Goal: Task Accomplishment & Management: Use online tool/utility

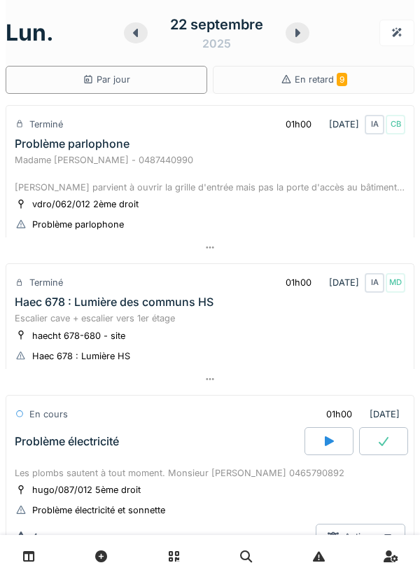
scroll to position [1050, 0]
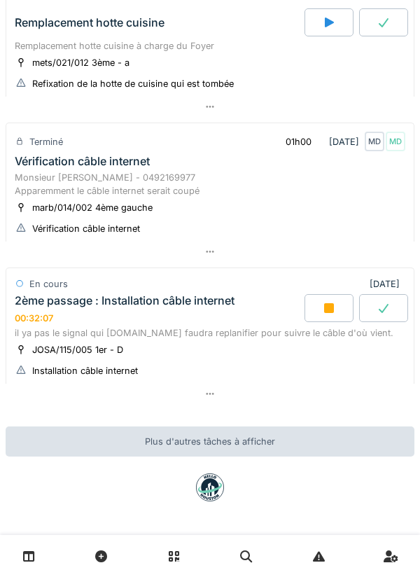
click at [27, 191] on div "Monsieur [PERSON_NAME] - 0492169977 Apparemment le câble internet serait coupé" at bounding box center [210, 184] width 391 height 27
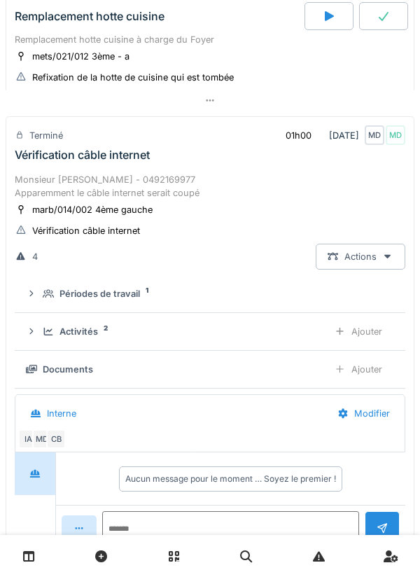
scroll to position [1115, 0]
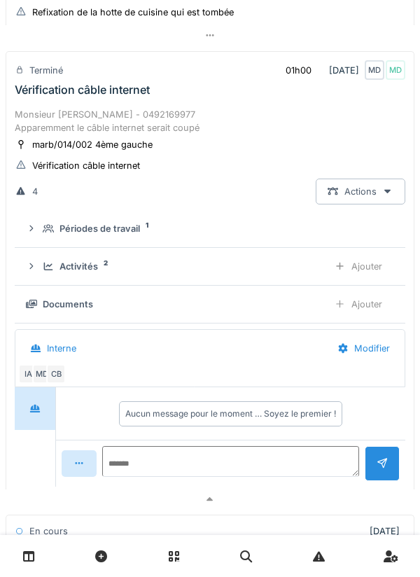
click at [37, 271] on icon at bounding box center [31, 266] width 11 height 9
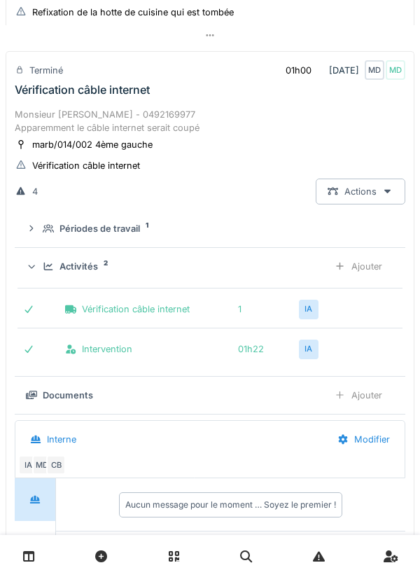
click at [36, 272] on icon at bounding box center [31, 266] width 9 height 11
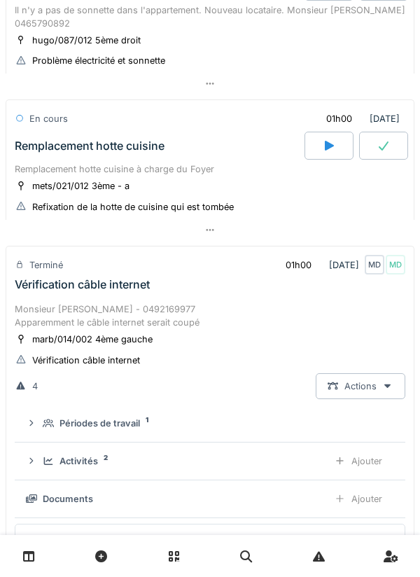
click at [39, 169] on div "Remplacement hotte cuisine à charge du Foyer" at bounding box center [210, 169] width 391 height 13
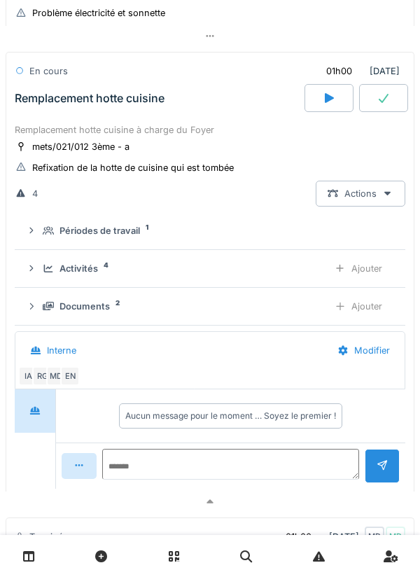
scroll to position [969, 0]
click at [46, 275] on div "Activités 4" at bounding box center [180, 267] width 275 height 13
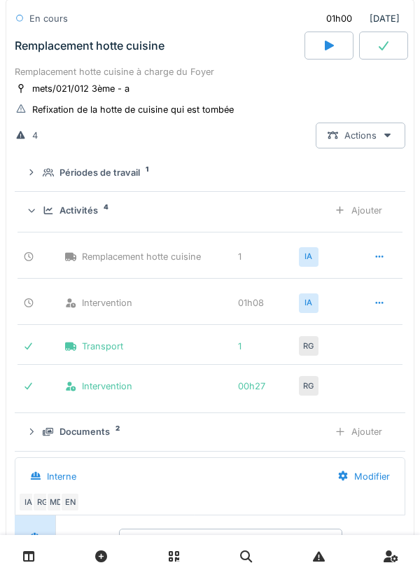
scroll to position [1058, 0]
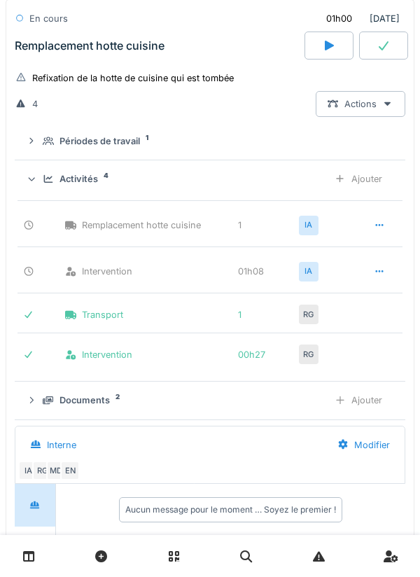
click at [385, 186] on div "Ajouter" at bounding box center [358, 179] width 71 height 26
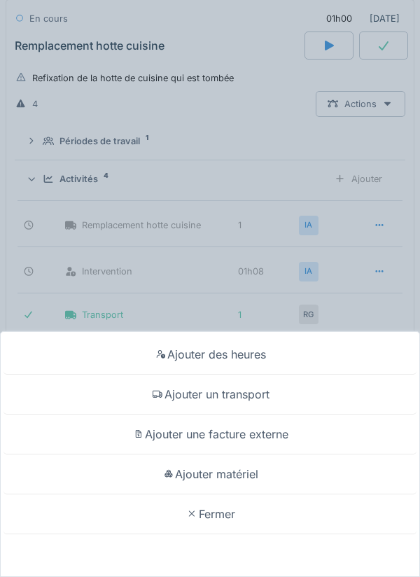
click at [288, 480] on div "Ajouter matériel" at bounding box center [210, 475] width 413 height 40
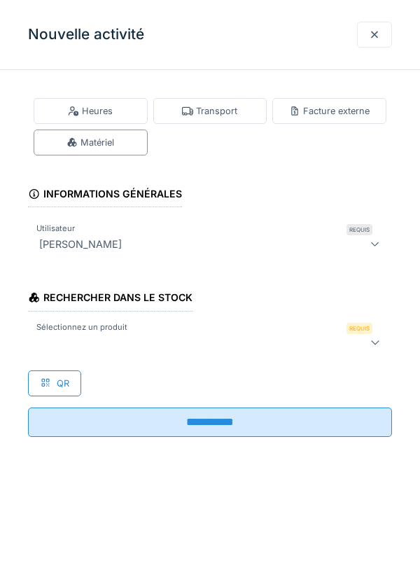
click at [198, 352] on div at bounding box center [210, 343] width 364 height 28
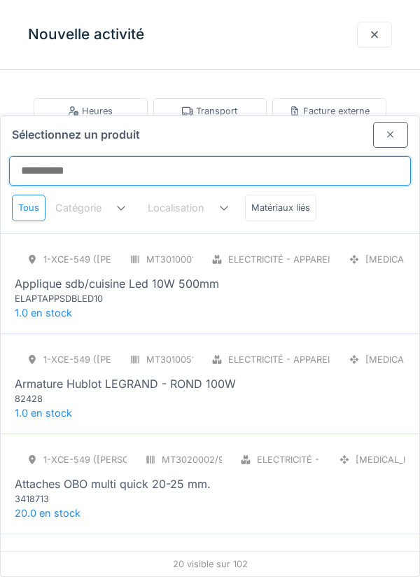
click at [251, 156] on input "Sélectionnez un produit" at bounding box center [210, 170] width 402 height 29
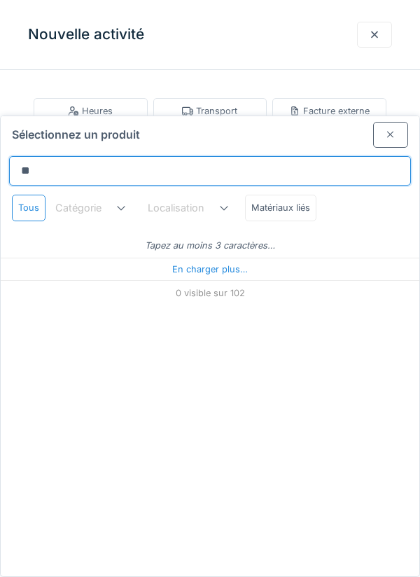
type input "***"
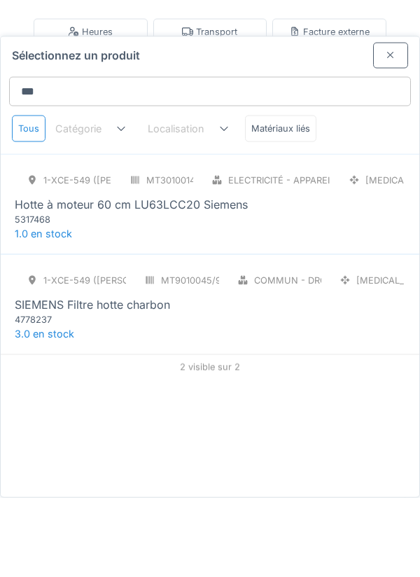
click at [35, 292] on div "5317468" at bounding box center [99, 298] width 168 height 13
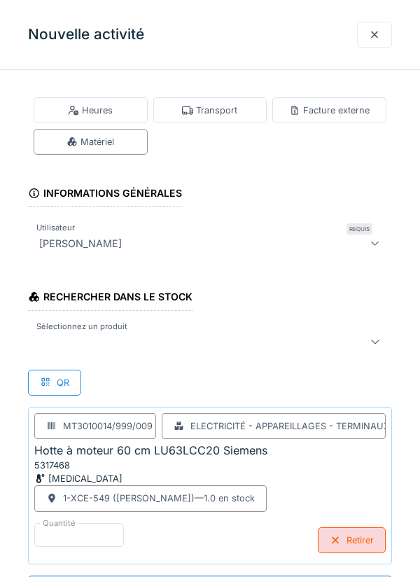
scroll to position [1, 0]
click at [81, 347] on div at bounding box center [187, 342] width 307 height 17
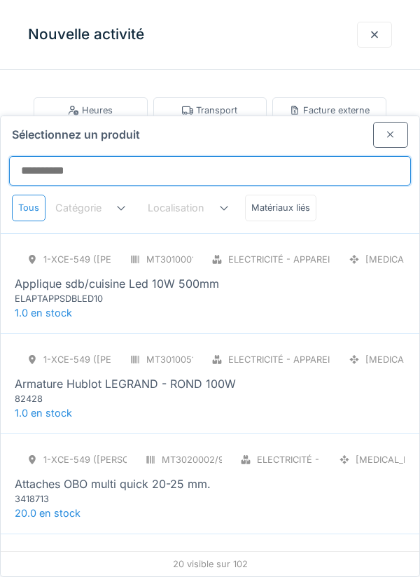
click at [231, 156] on input "Sélectionnez un produit" at bounding box center [210, 170] width 402 height 29
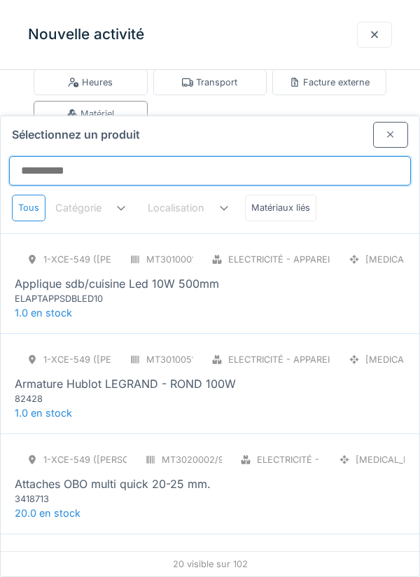
scroll to position [16, 0]
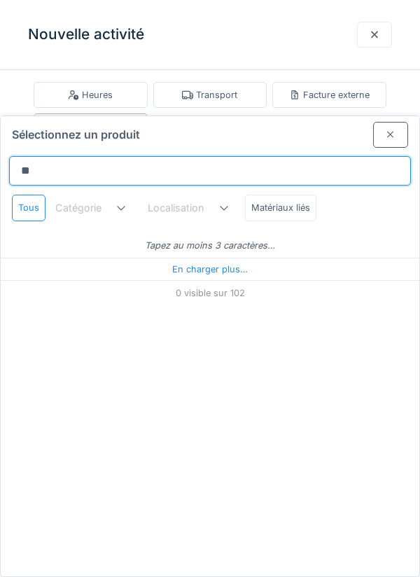
type input "***"
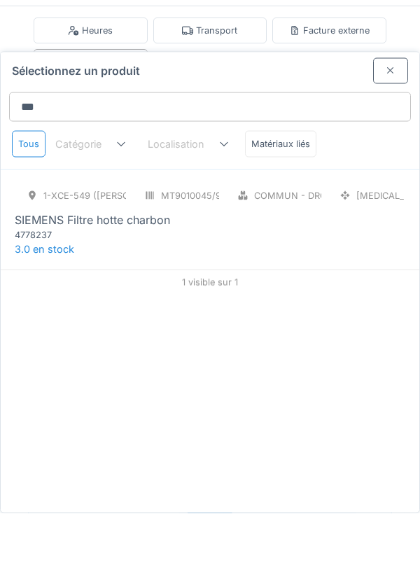
click at [35, 292] on div "4778237" at bounding box center [99, 298] width 168 height 13
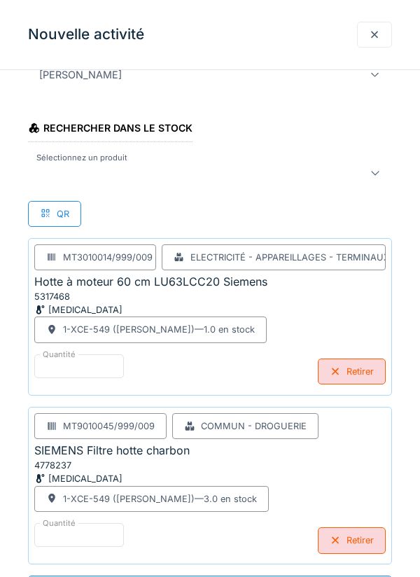
scroll to position [170, 0]
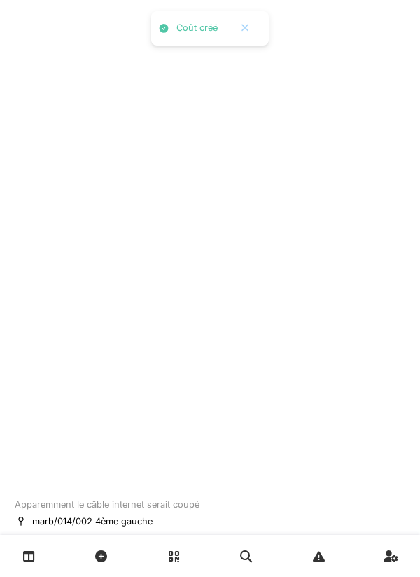
scroll to position [0, 0]
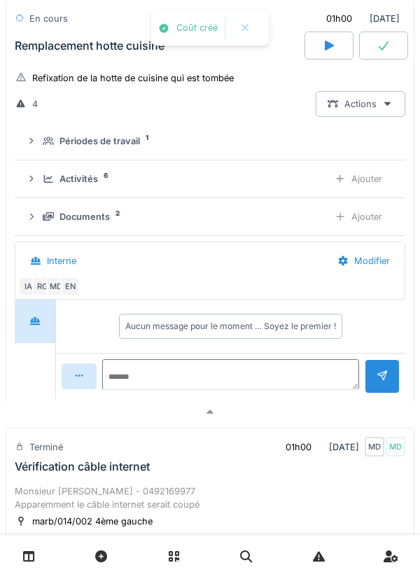
click at [49, 209] on div "Documents 2 Ajouter" at bounding box center [210, 217] width 369 height 26
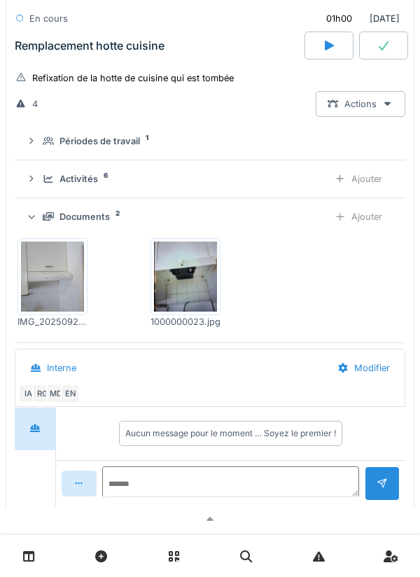
click at [45, 183] on icon at bounding box center [48, 179] width 9 height 8
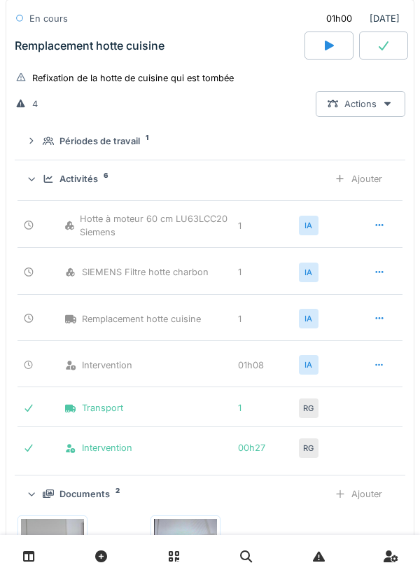
click at [45, 192] on div "Activités 6 Ajouter" at bounding box center [210, 179] width 369 height 26
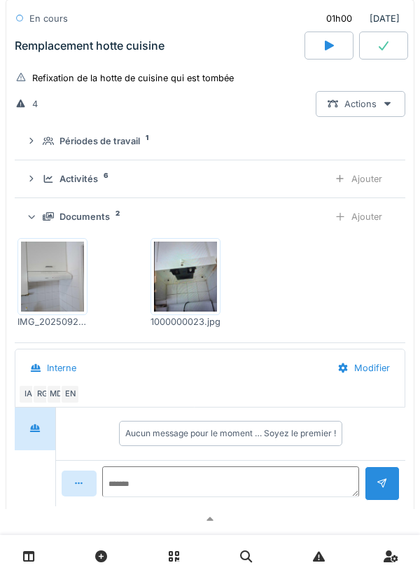
click at [38, 230] on div "Documents 2 Ajouter" at bounding box center [210, 217] width 369 height 26
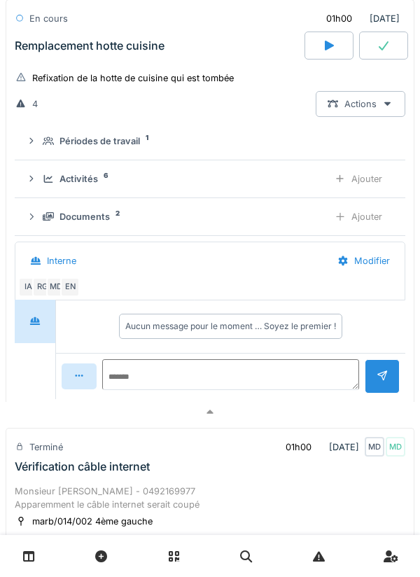
click at [42, 186] on div "Activités 6 Ajouter" at bounding box center [210, 179] width 369 height 26
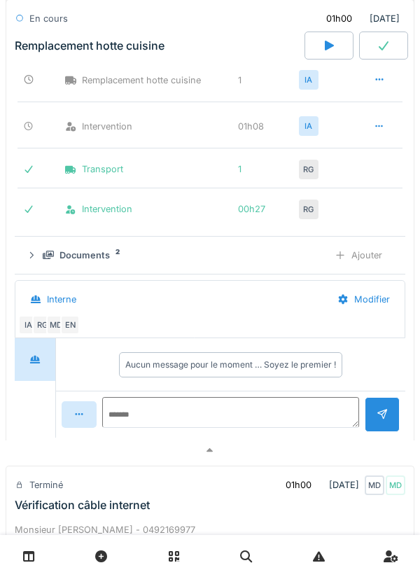
scroll to position [1295, 0]
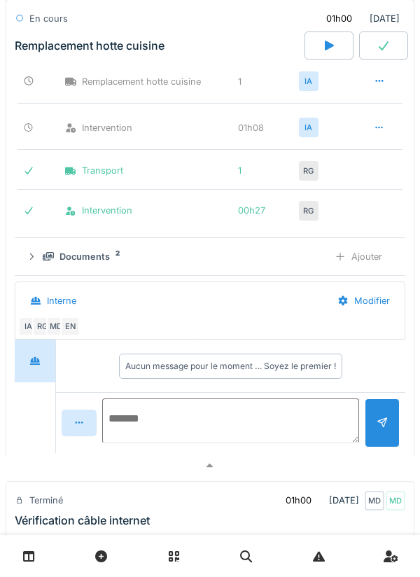
click at [263, 417] on textarea at bounding box center [230, 421] width 257 height 45
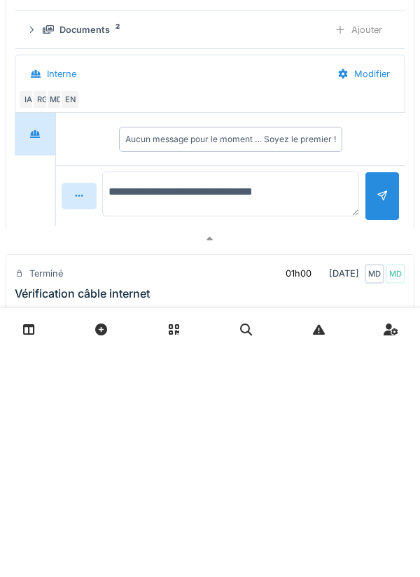
type textarea "**********"
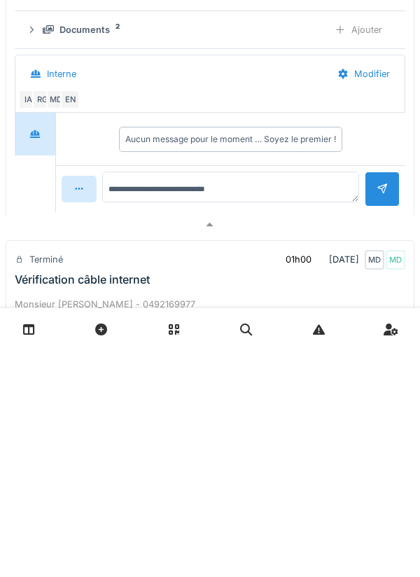
click at [375, 433] on div at bounding box center [382, 416] width 35 height 34
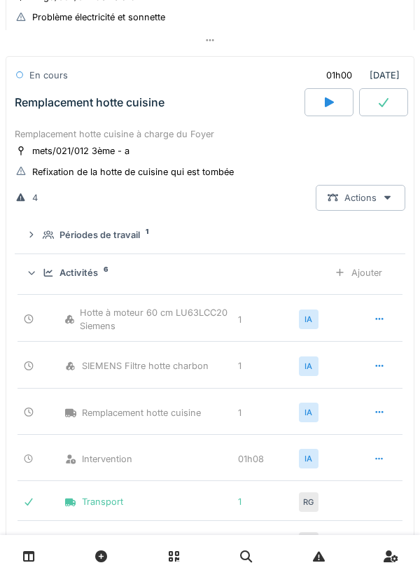
scroll to position [961, 0]
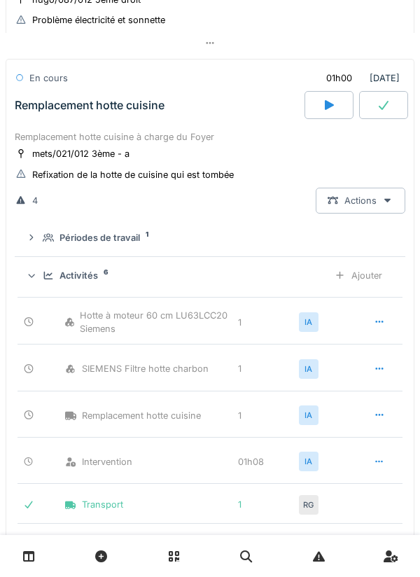
click at [385, 108] on icon at bounding box center [384, 104] width 14 height 11
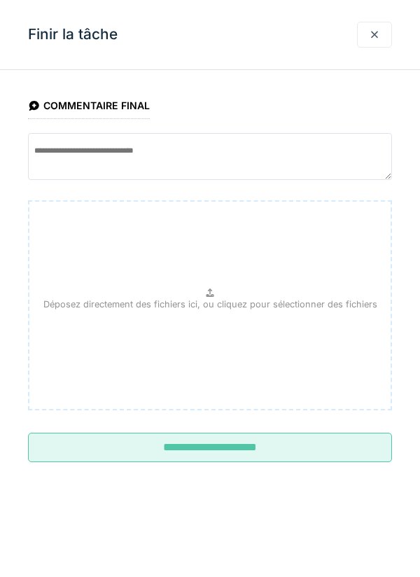
click at [287, 448] on input "**********" at bounding box center [210, 447] width 364 height 29
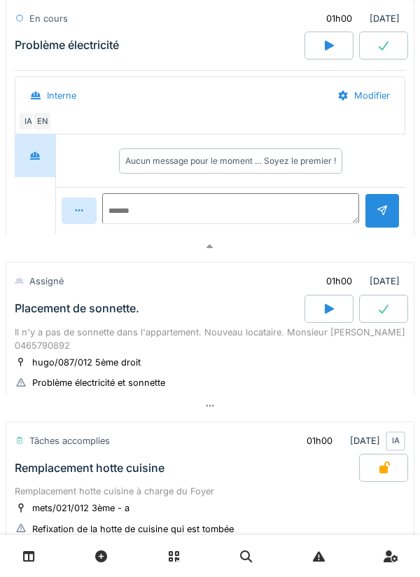
scroll to position [592, 0]
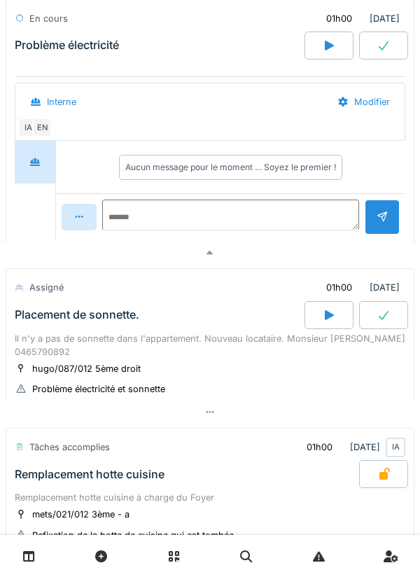
click at [42, 329] on div "Placement de sonnette." at bounding box center [158, 315] width 293 height 28
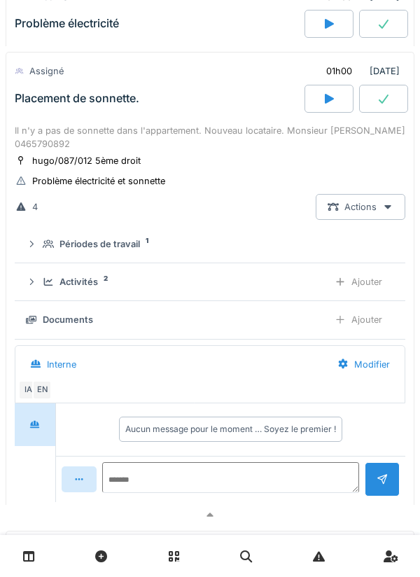
scroll to position [918, 0]
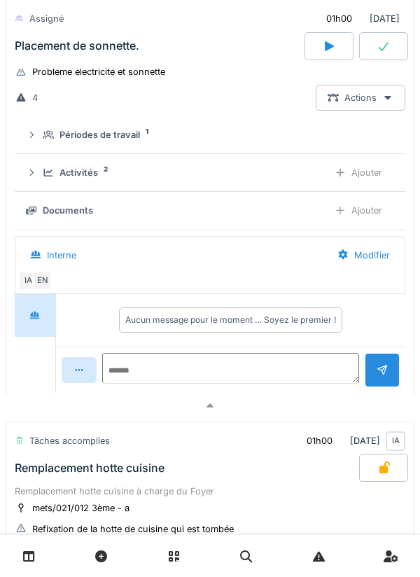
click at [41, 178] on div "Activités 2 Ajouter" at bounding box center [210, 173] width 369 height 26
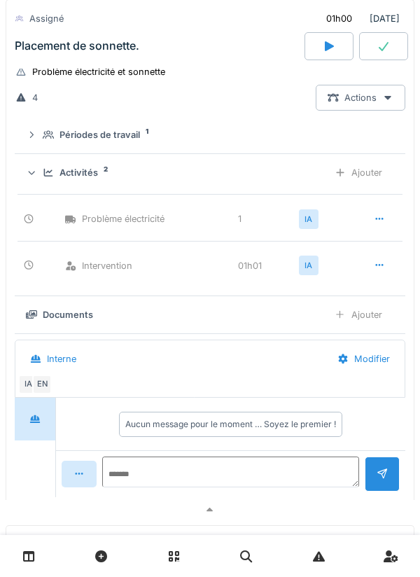
click at [43, 179] on div "Activités 2" at bounding box center [180, 172] width 275 height 13
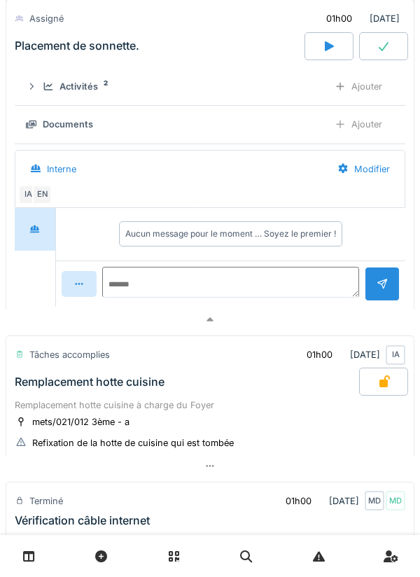
scroll to position [1022, 0]
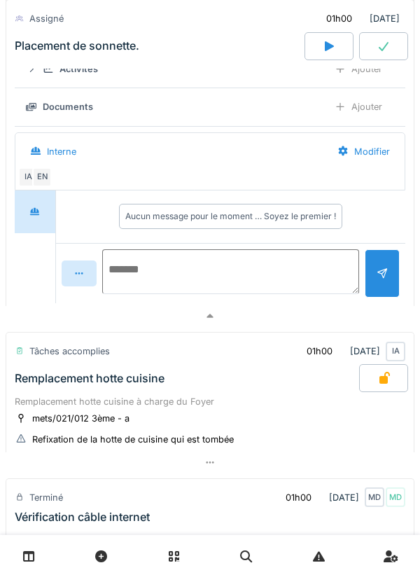
click at [282, 273] on textarea at bounding box center [230, 271] width 257 height 45
type textarea "**********"
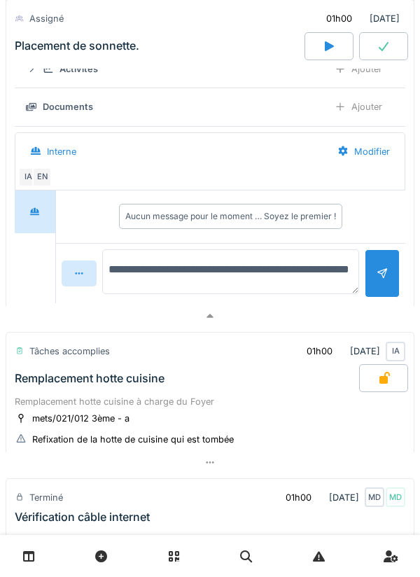
type textarea "**********"
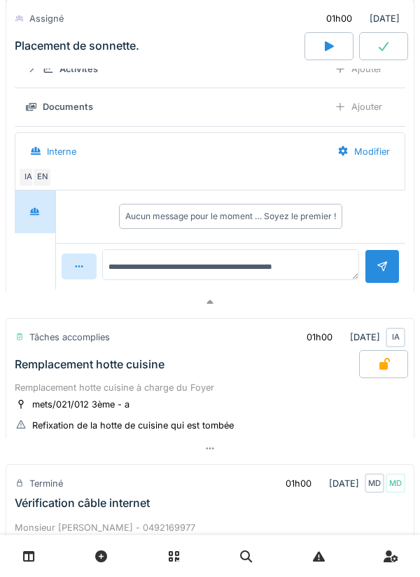
click at [377, 273] on div at bounding box center [382, 266] width 11 height 13
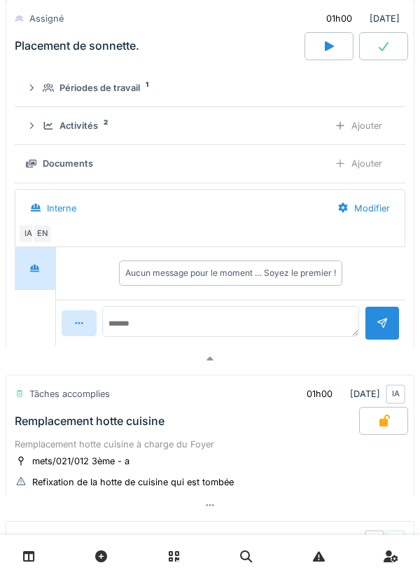
scroll to position [955, 0]
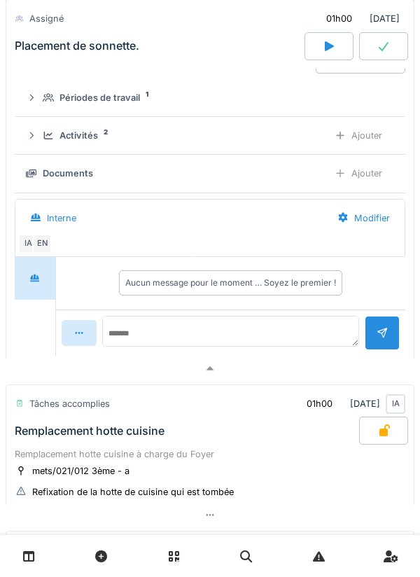
click at [46, 139] on icon at bounding box center [48, 136] width 9 height 8
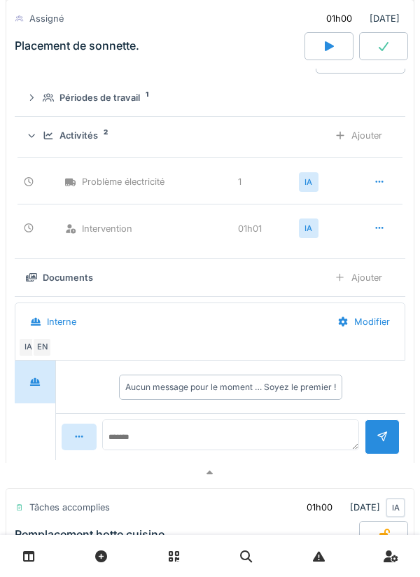
click at [35, 137] on icon at bounding box center [31, 135] width 9 height 11
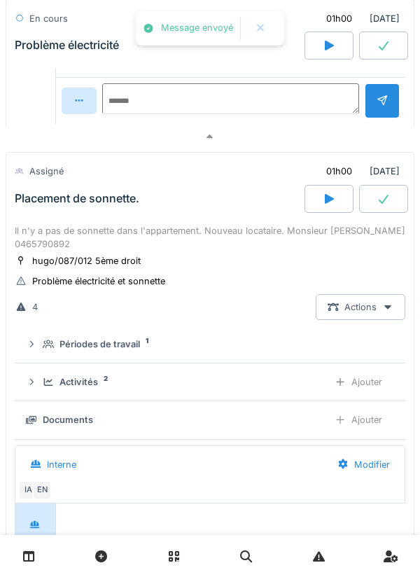
click at [42, 213] on div "Placement de sonnette." at bounding box center [158, 199] width 293 height 28
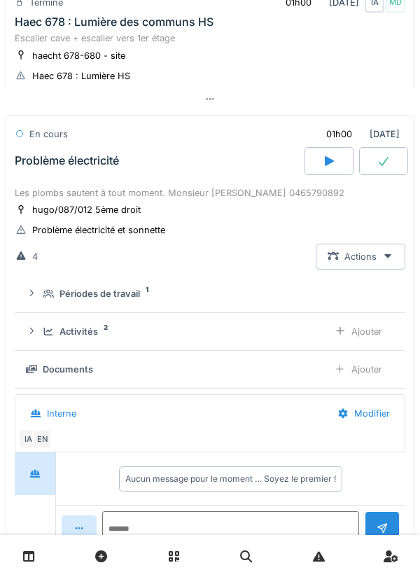
scroll to position [277, 0]
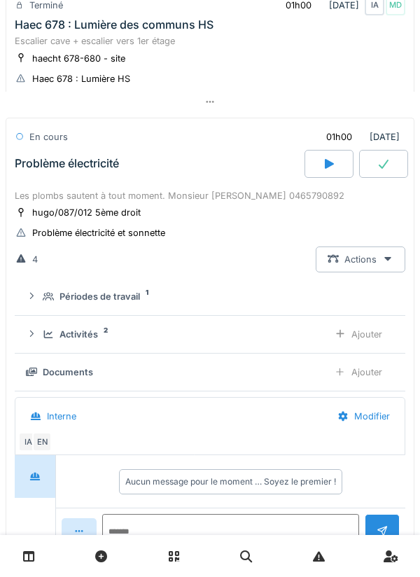
click at [39, 336] on div "Activités 2 Ajouter" at bounding box center [210, 335] width 369 height 26
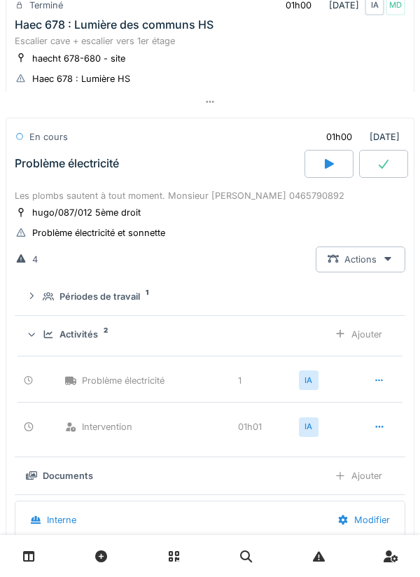
click at [36, 310] on summary "Périodes de travail 1" at bounding box center [210, 297] width 380 height 26
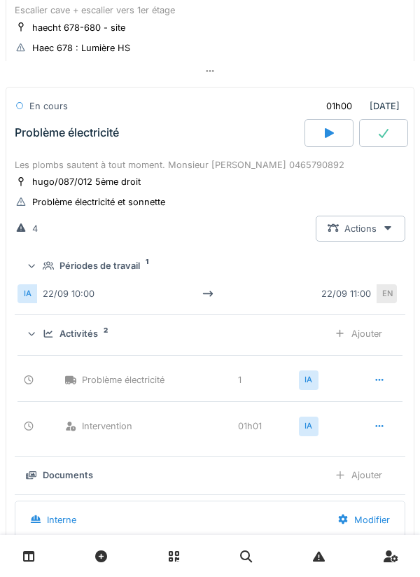
scroll to position [310, 0]
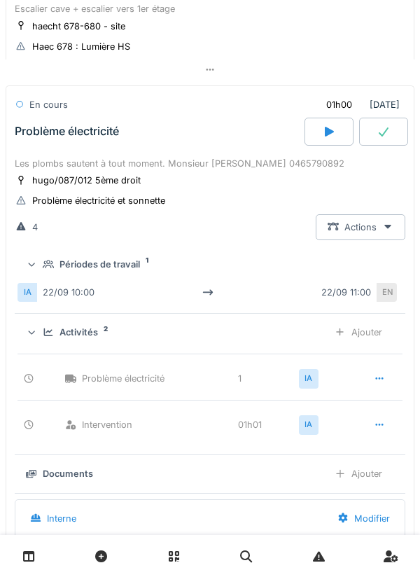
click at [34, 264] on icon at bounding box center [31, 264] width 9 height 11
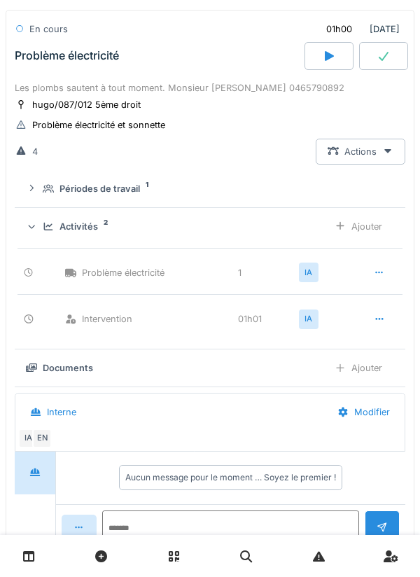
click at [36, 237] on div "Activités 2 Ajouter" at bounding box center [210, 227] width 369 height 26
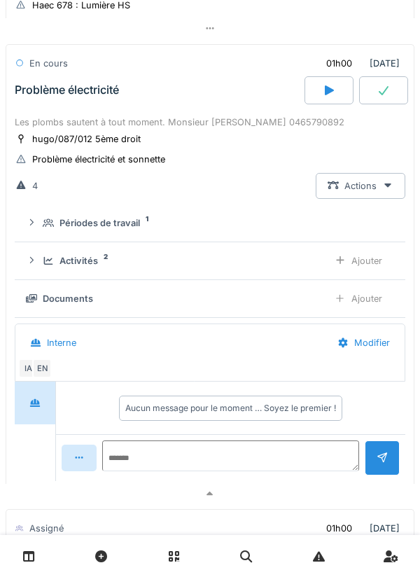
scroll to position [319, 0]
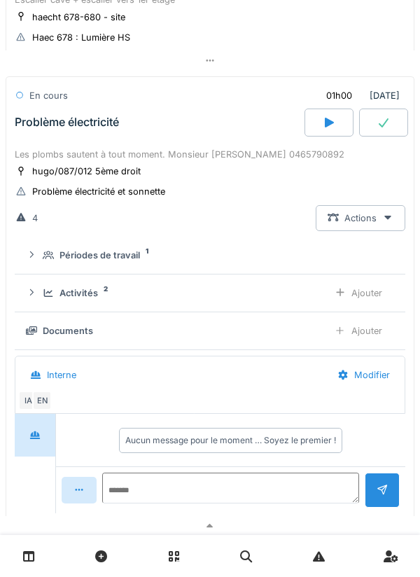
click at [40, 311] on details "Activités 2 Ajouter" at bounding box center [210, 294] width 391 height 38
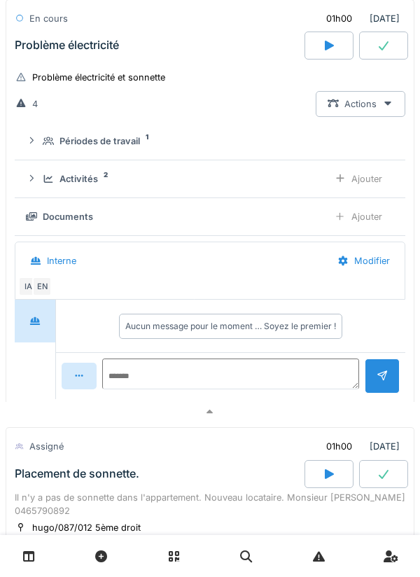
scroll to position [436, 0]
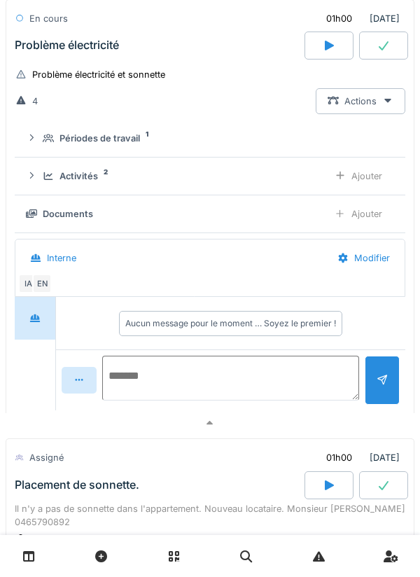
click at [277, 373] on textarea at bounding box center [230, 378] width 257 height 45
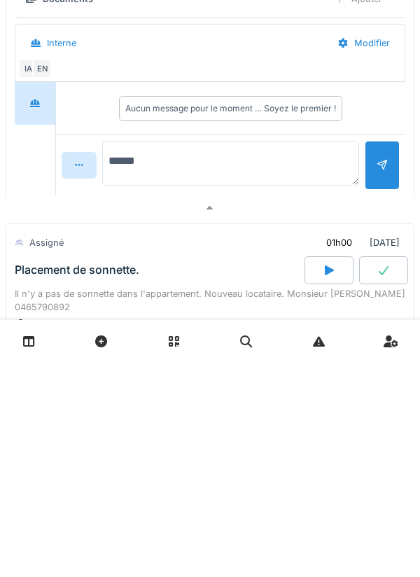
type textarea "*******"
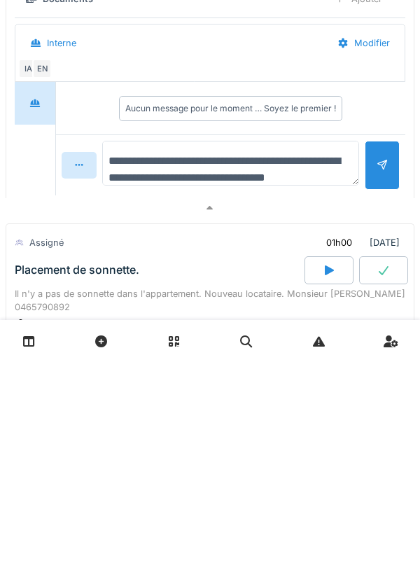
scroll to position [16, 0]
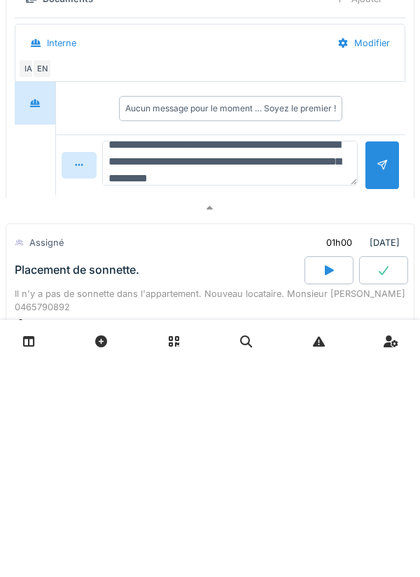
type textarea "**********"
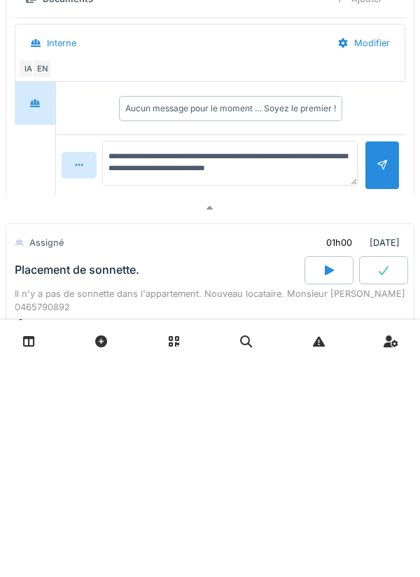
click at [378, 394] on div at bounding box center [382, 380] width 35 height 48
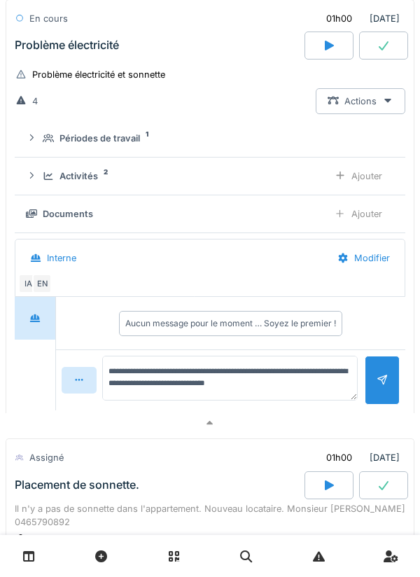
scroll to position [0, 0]
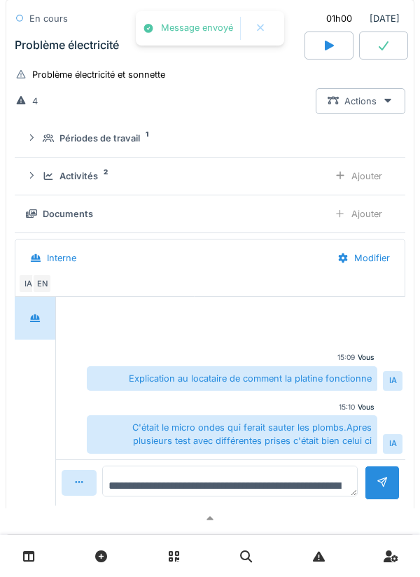
click at [248, 481] on textarea "**********" at bounding box center [230, 481] width 256 height 31
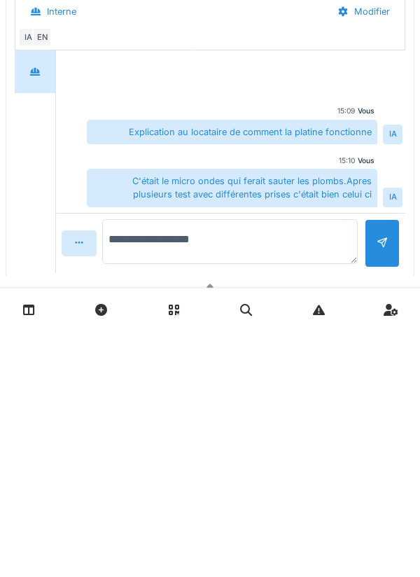
type textarea "**********"
click at [382, 496] on div at bounding box center [382, 489] width 11 height 13
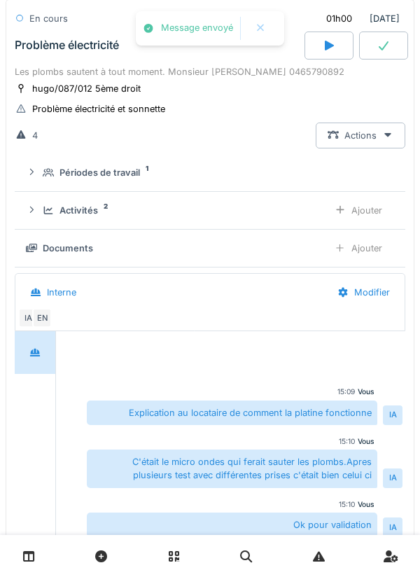
scroll to position [380, 0]
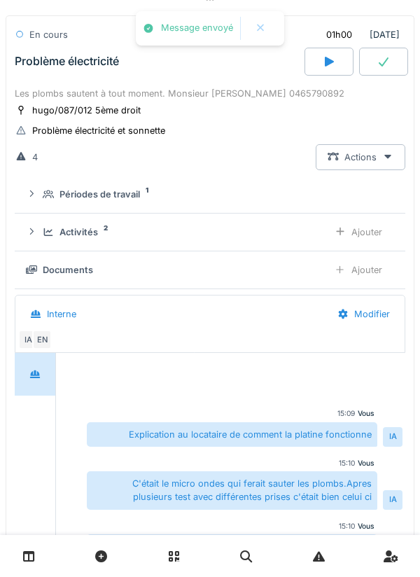
click at [46, 242] on div "Activités 2 Ajouter" at bounding box center [210, 232] width 369 height 26
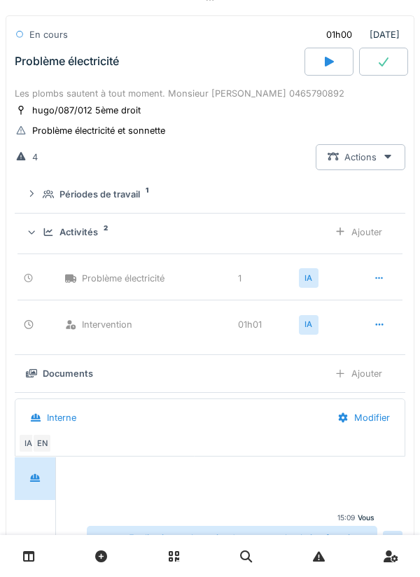
click at [38, 240] on div "Activités 2 Ajouter" at bounding box center [210, 232] width 369 height 26
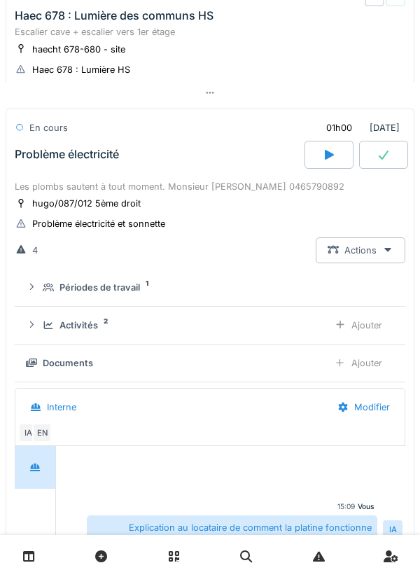
scroll to position [273, 0]
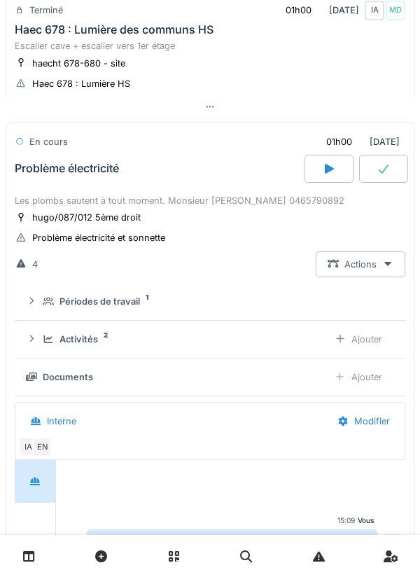
click at [28, 305] on icon at bounding box center [31, 300] width 11 height 9
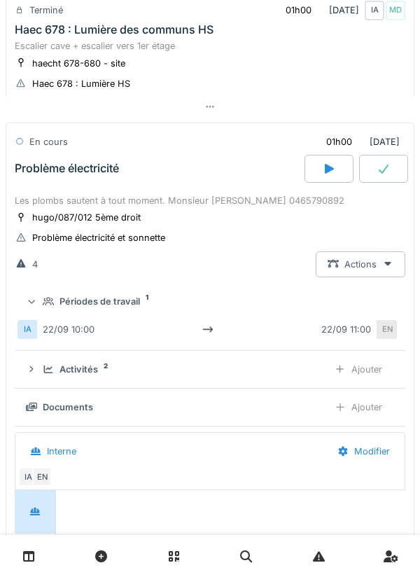
click at [35, 307] on icon at bounding box center [31, 301] width 9 height 11
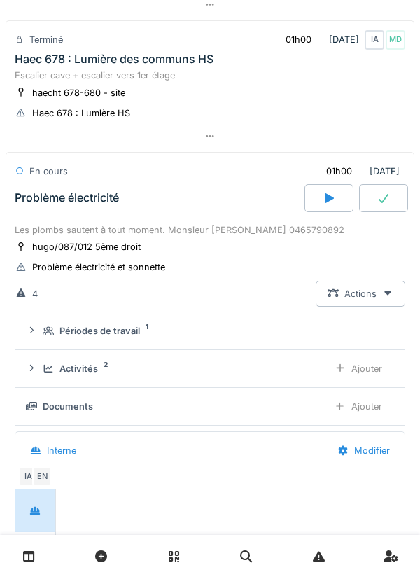
scroll to position [235, 0]
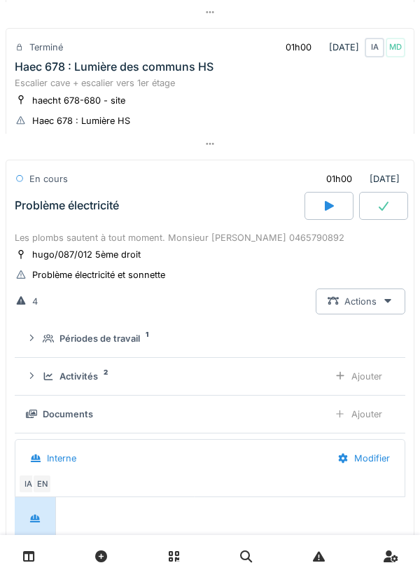
click at [42, 220] on div "Problème électricité" at bounding box center [158, 206] width 293 height 28
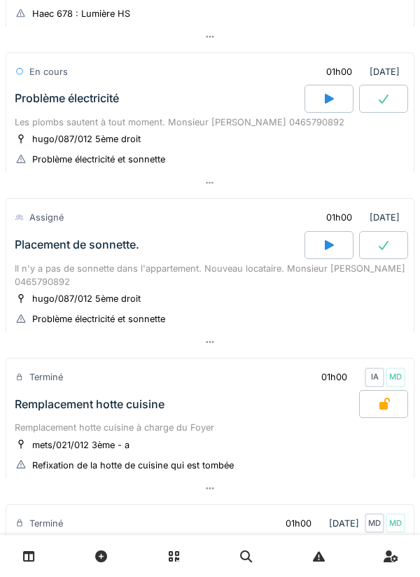
click at [46, 259] on div "Placement de sonnette." at bounding box center [158, 245] width 293 height 28
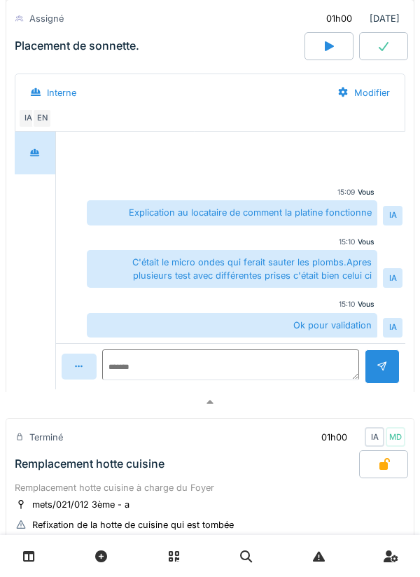
scroll to position [762, 0]
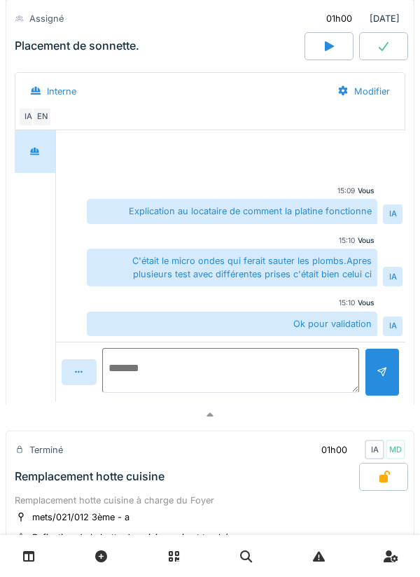
click at [265, 371] on textarea at bounding box center [230, 370] width 257 height 45
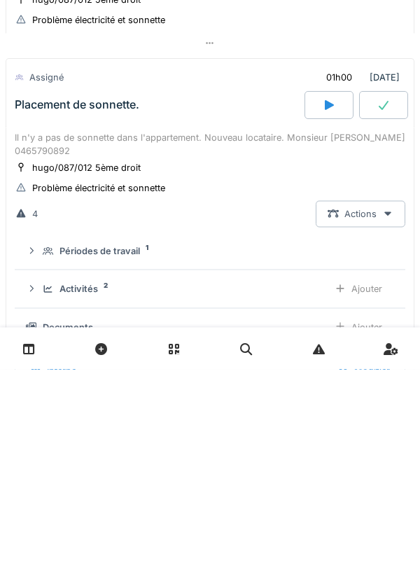
scroll to position [269, 0]
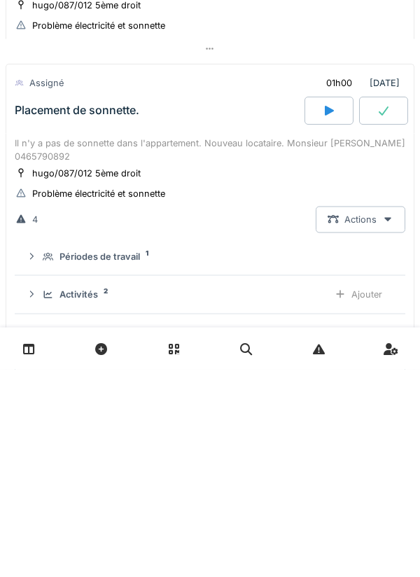
click at [54, 333] on div "Placement de sonnette." at bounding box center [158, 319] width 293 height 28
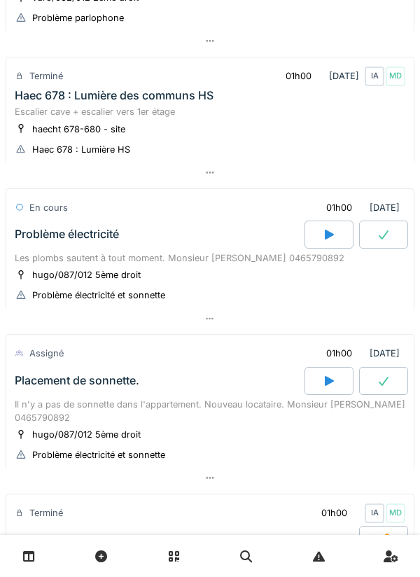
scroll to position [164, 0]
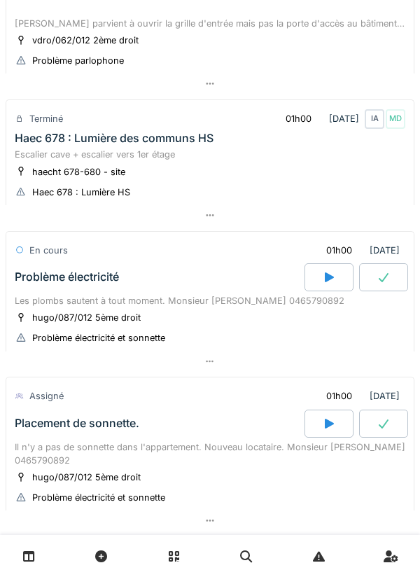
click at [378, 273] on icon at bounding box center [384, 277] width 14 height 11
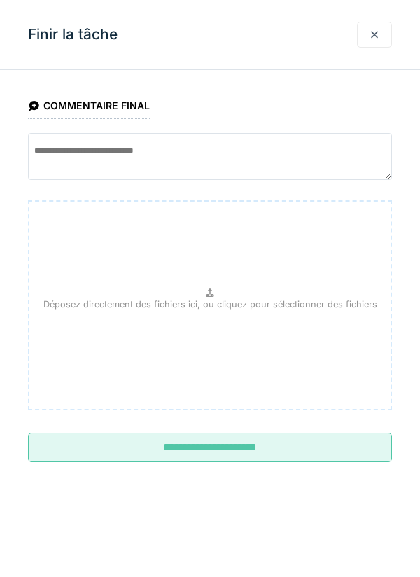
scroll to position [341, 0]
click at [339, 462] on input "**********" at bounding box center [210, 447] width 364 height 29
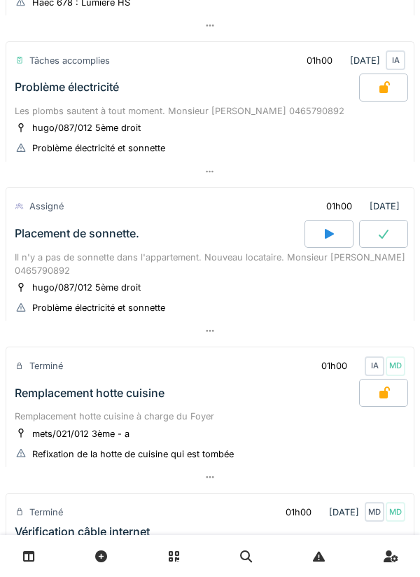
scroll to position [331, 0]
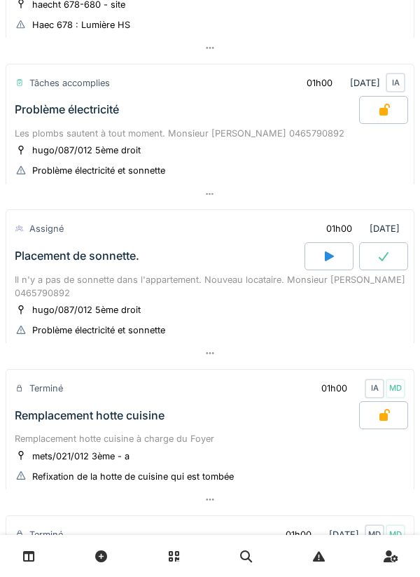
click at [48, 270] on div "Placement de sonnette." at bounding box center [158, 256] width 293 height 28
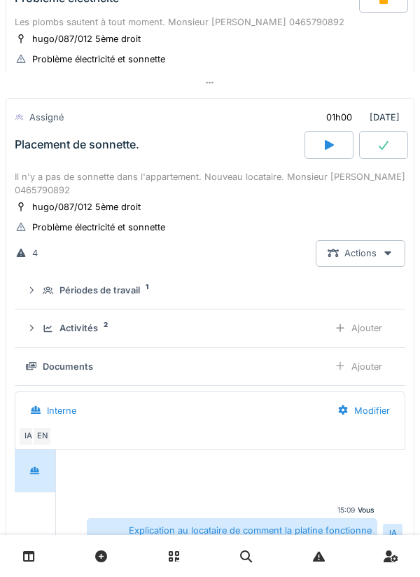
scroll to position [487, 0]
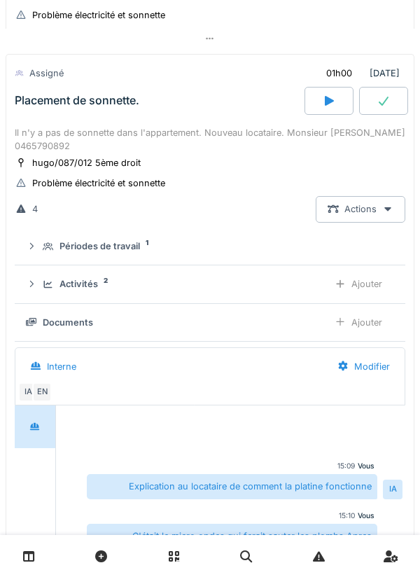
click at [39, 291] on div "Activités 2 Ajouter" at bounding box center [210, 284] width 369 height 26
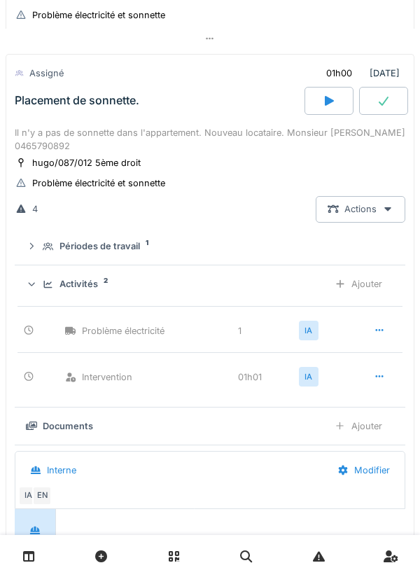
click at [34, 294] on div "Activités 2 Ajouter" at bounding box center [210, 284] width 369 height 26
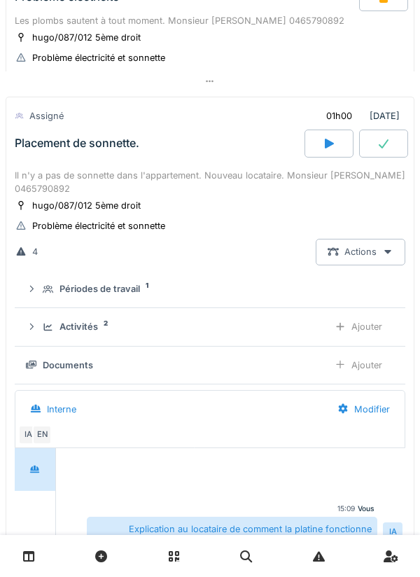
scroll to position [442, 0]
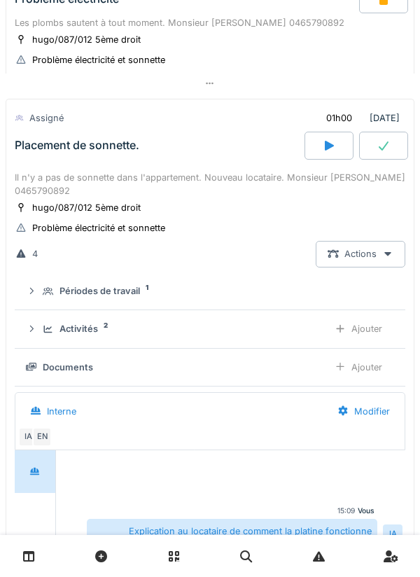
click at [41, 298] on div "Périodes de travail 1" at bounding box center [210, 290] width 369 height 13
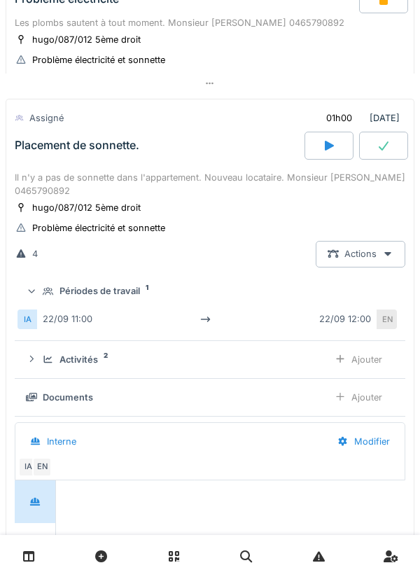
click at [36, 301] on summary "Périodes de travail 1" at bounding box center [210, 292] width 380 height 26
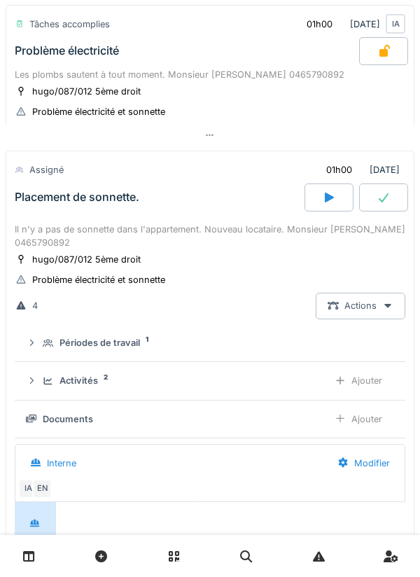
click at [41, 227] on div "Il n'y a pas de sonnette dans l'appartement. Nouveau locataire. Monsieur [PERSO…" at bounding box center [210, 236] width 391 height 27
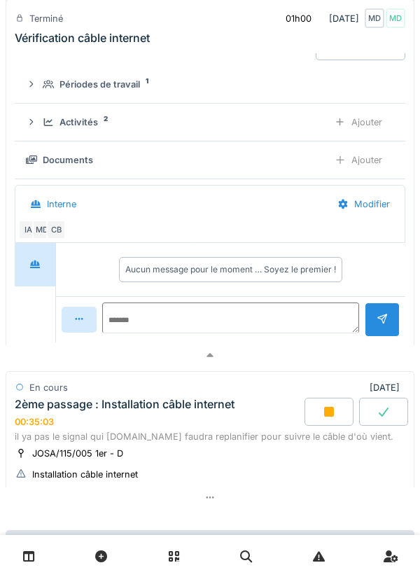
scroll to position [1050, 0]
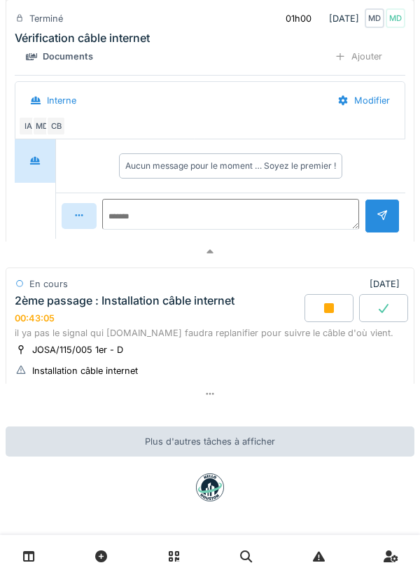
click at [321, 312] on div at bounding box center [329, 308] width 49 height 28
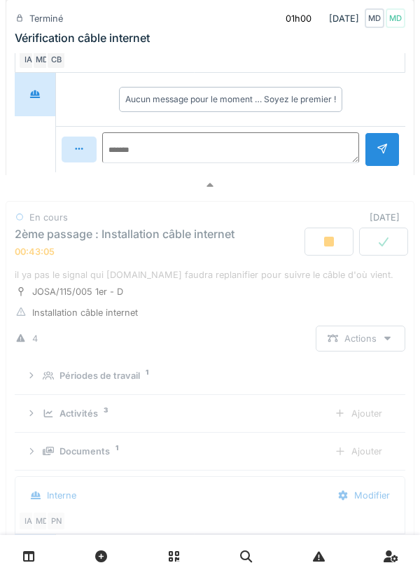
scroll to position [1261, 0]
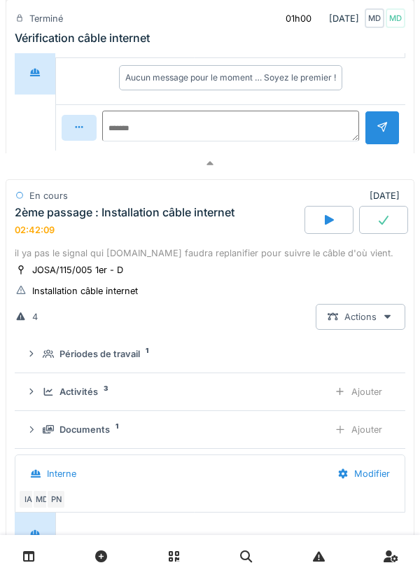
click at [45, 206] on div "2ème passage : Installation câble internet" at bounding box center [125, 212] width 220 height 13
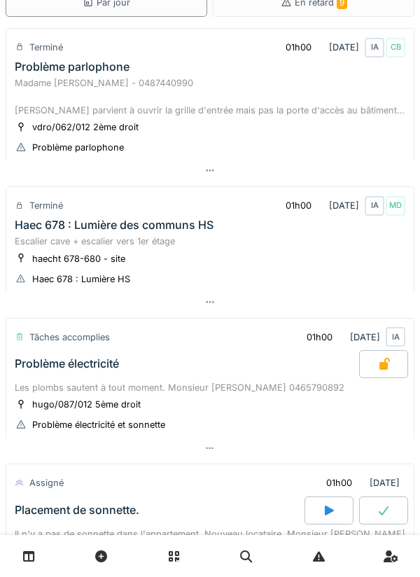
scroll to position [0, 0]
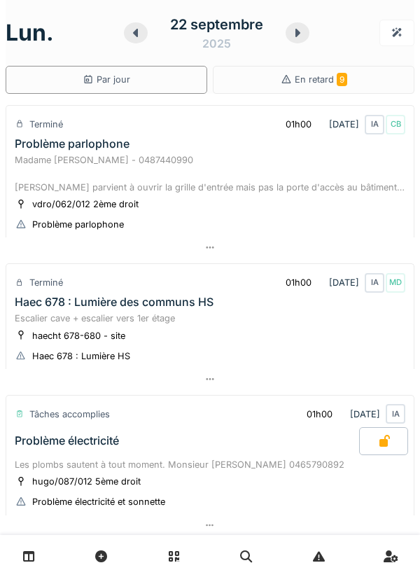
click at [293, 34] on icon at bounding box center [298, 32] width 14 height 11
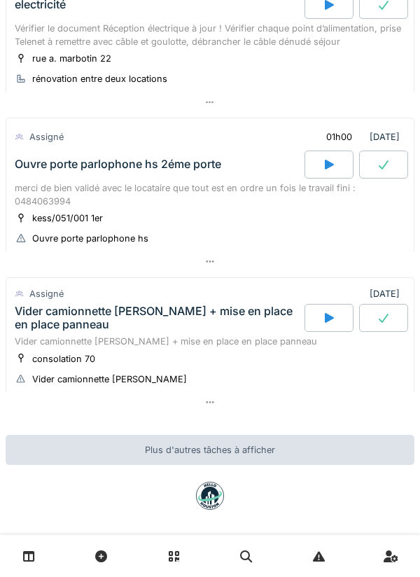
scroll to position [319, 0]
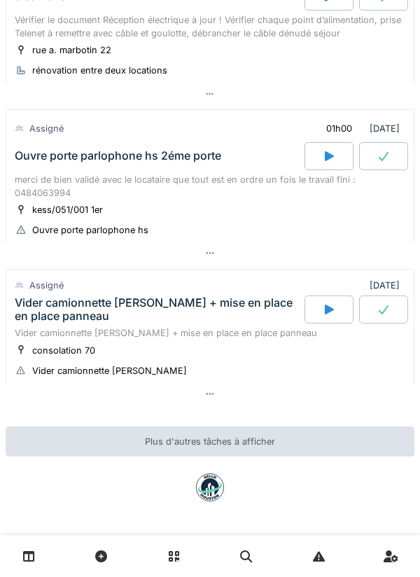
click at [381, 312] on icon at bounding box center [384, 309] width 10 height 9
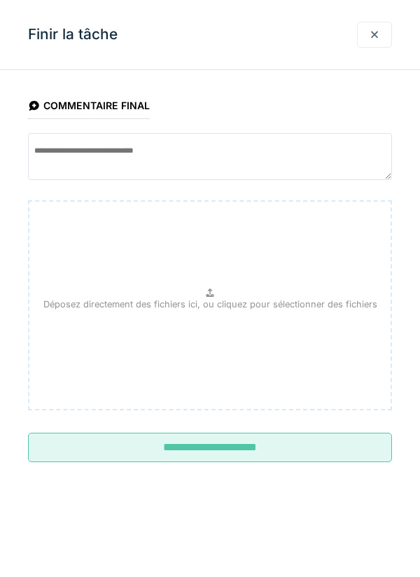
scroll to position [532, 0]
click at [369, 38] on div at bounding box center [374, 34] width 11 height 13
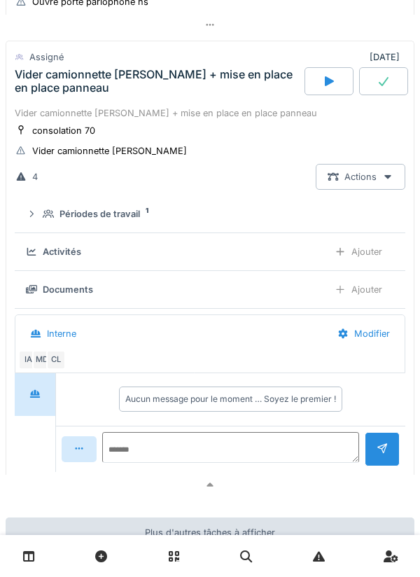
click at [321, 95] on div at bounding box center [329, 81] width 49 height 28
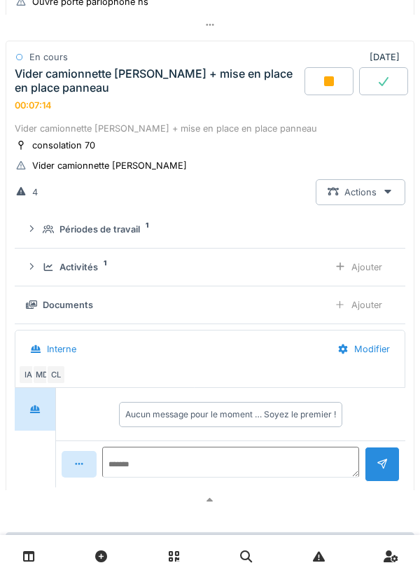
click at [368, 312] on div "Ajouter" at bounding box center [358, 305] width 71 height 26
click at [109, 274] on div "Activités 1" at bounding box center [180, 267] width 275 height 13
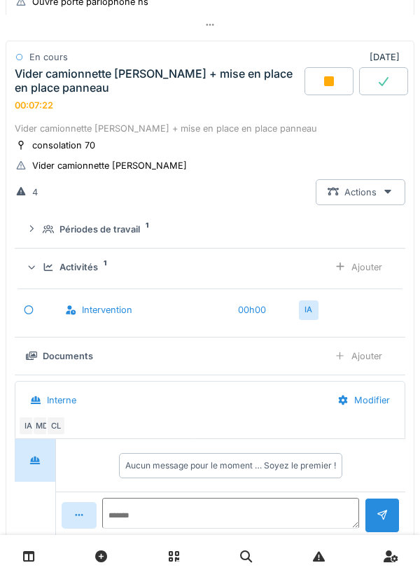
click at [93, 274] on div "Activités" at bounding box center [79, 267] width 39 height 13
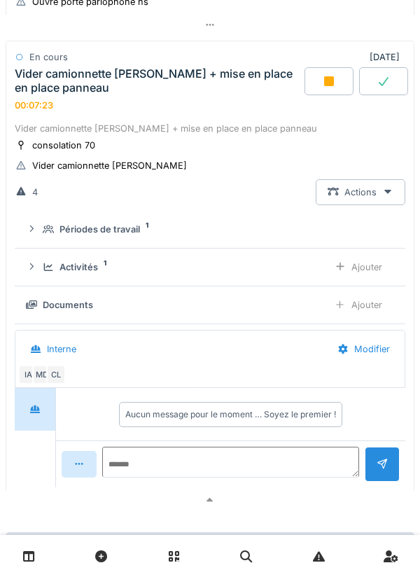
click at [368, 318] on div "Ajouter" at bounding box center [358, 305] width 71 height 26
click at [47, 312] on div "Documents 1" at bounding box center [180, 304] width 275 height 13
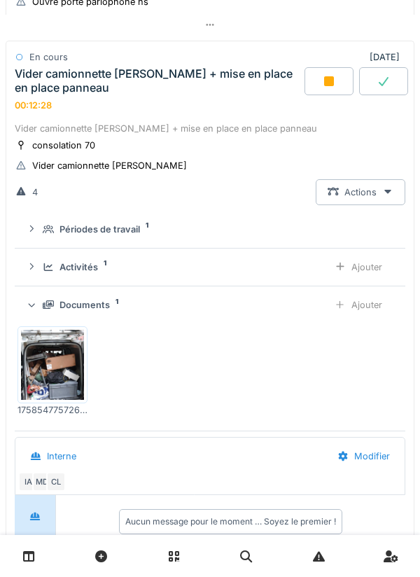
click at [366, 318] on div "Ajouter" at bounding box center [358, 305] width 71 height 26
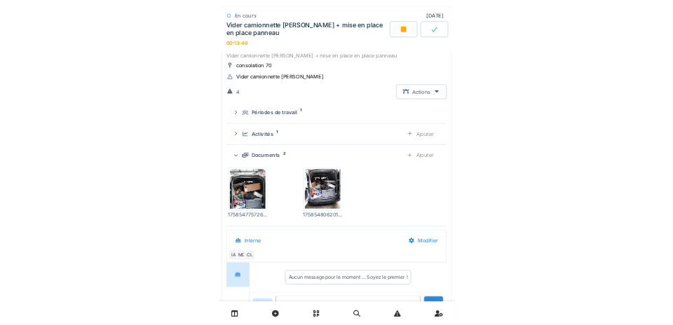
scroll to position [560, 0]
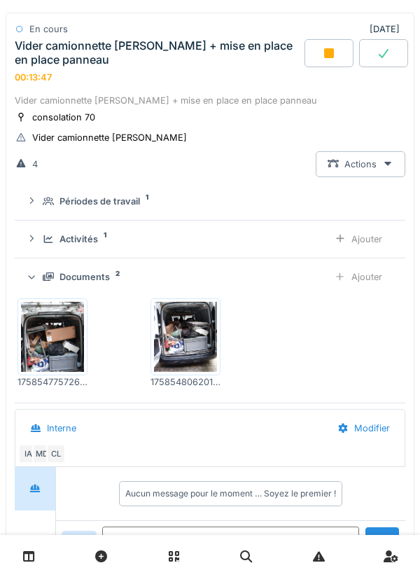
click at [46, 284] on div "Documents 2" at bounding box center [180, 276] width 275 height 13
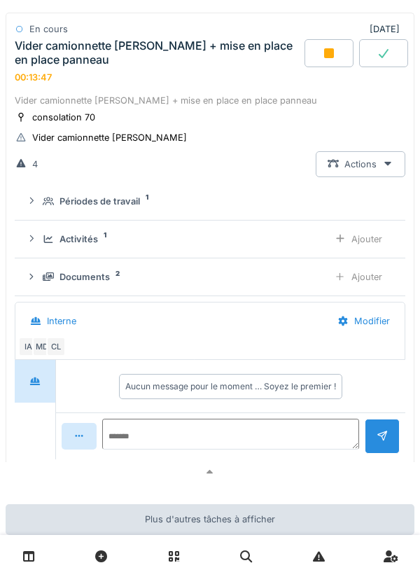
click at [46, 252] on div "Activités 1 Ajouter" at bounding box center [210, 239] width 369 height 26
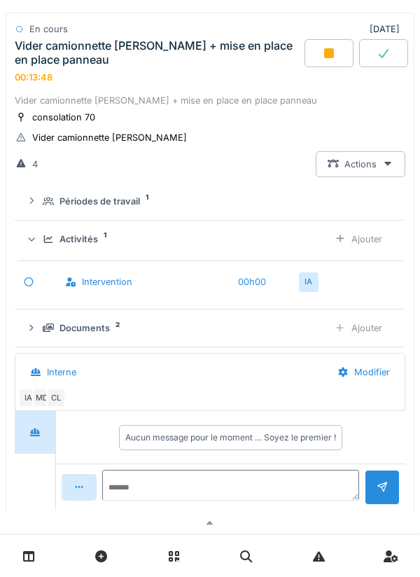
click at [380, 252] on div "Ajouter" at bounding box center [358, 239] width 71 height 26
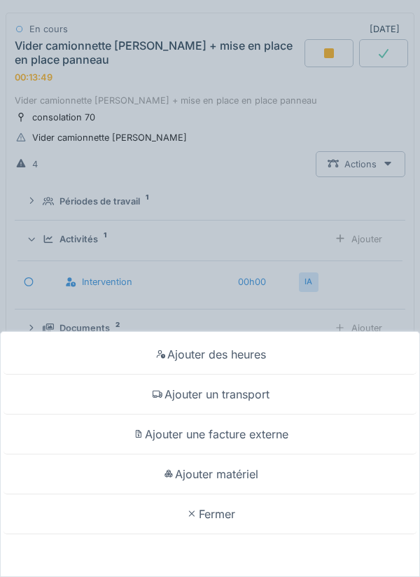
click at [316, 392] on div "Ajouter un transport" at bounding box center [210, 395] width 413 height 40
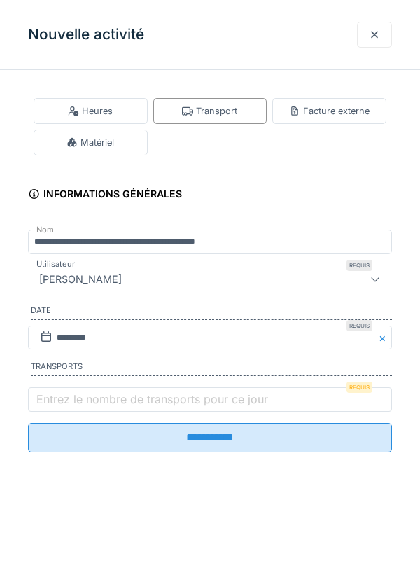
click at [144, 408] on label "Entrez le nombre de transports pour ce jour" at bounding box center [153, 399] width 238 height 17
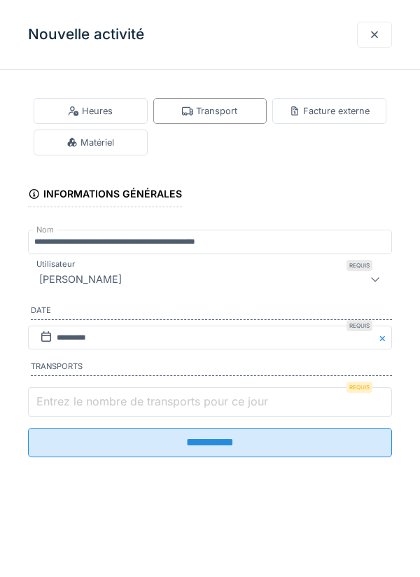
click at [144, 409] on input "Entrez le nombre de transports pour ce jour" at bounding box center [210, 401] width 364 height 29
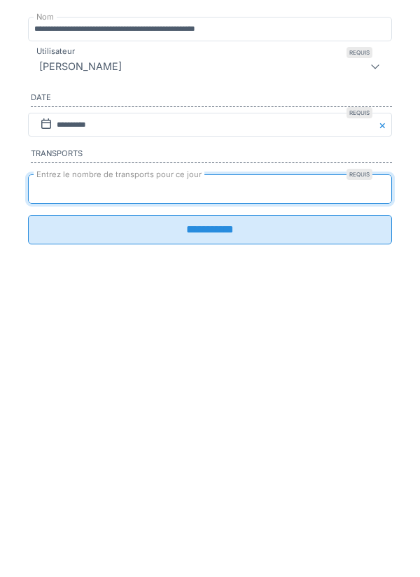
type input "*"
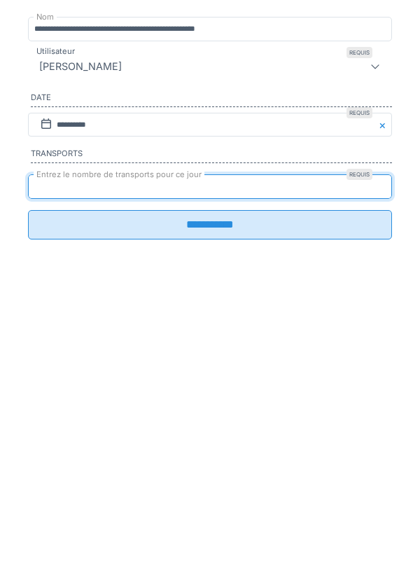
click at [207, 450] on input "**********" at bounding box center [210, 437] width 364 height 29
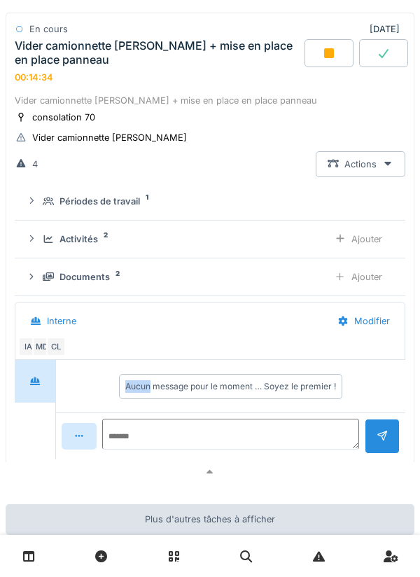
click at [6, 310] on div "Vider camionnette [PERSON_NAME] + mise en place en place panneau consolation 70…" at bounding box center [210, 276] width 409 height 371
click at [318, 66] on div at bounding box center [329, 53] width 49 height 28
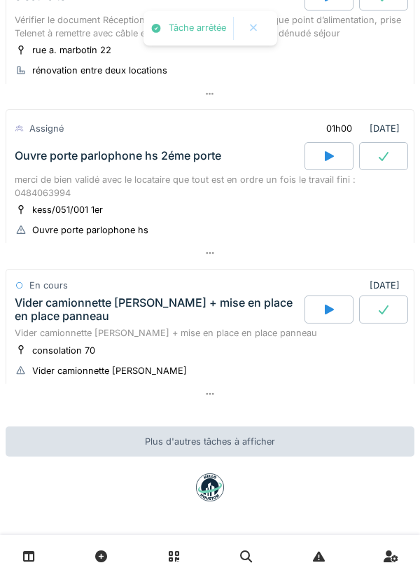
click at [45, 301] on div "Vider camionnette [PERSON_NAME] + mise en place en place panneau" at bounding box center [158, 309] width 287 height 27
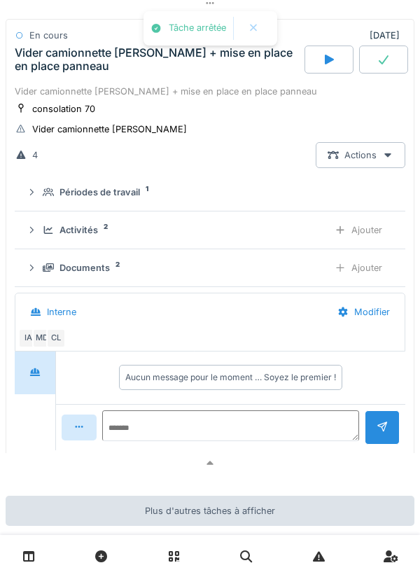
scroll to position [641, 0]
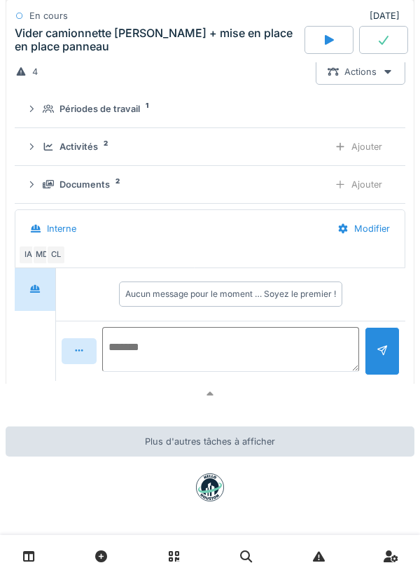
click at [249, 362] on textarea at bounding box center [230, 349] width 257 height 45
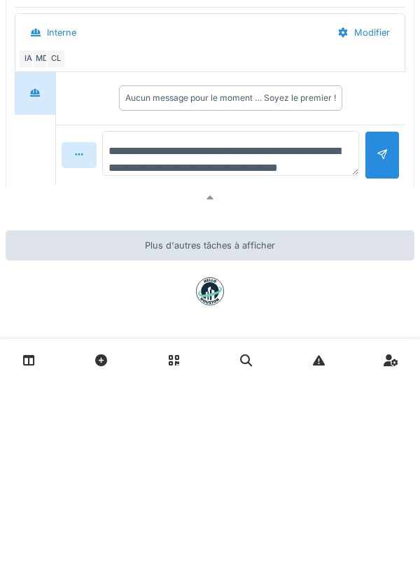
scroll to position [17, 0]
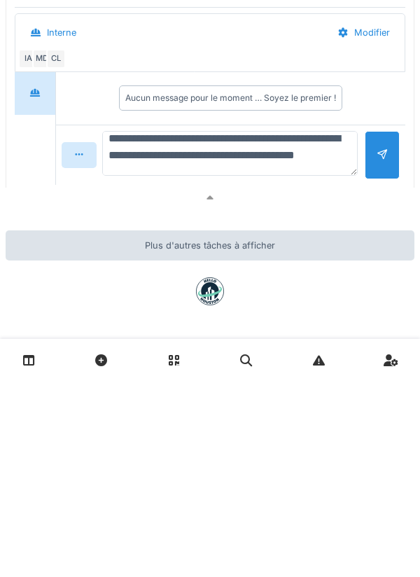
type textarea "**********"
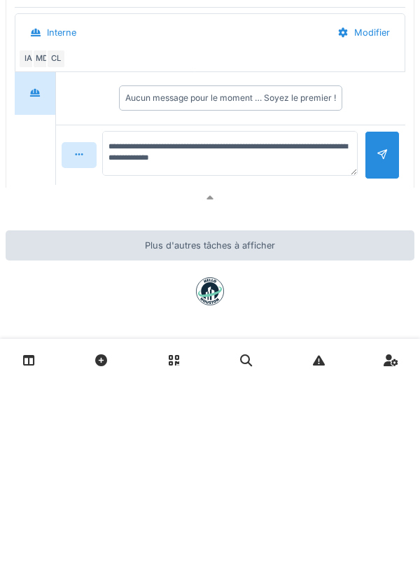
click at [366, 374] on div at bounding box center [382, 351] width 35 height 48
